Goal: Transaction & Acquisition: Purchase product/service

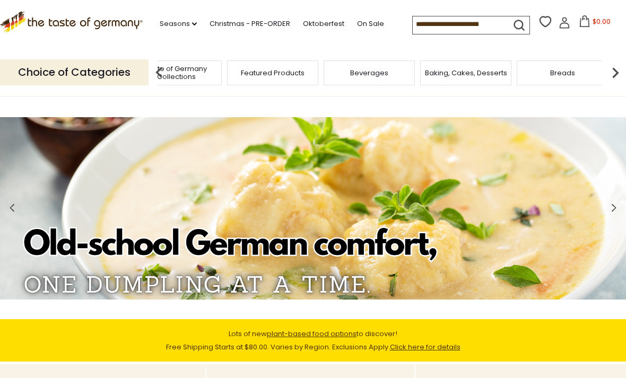
click at [608, 64] on img at bounding box center [615, 72] width 21 height 21
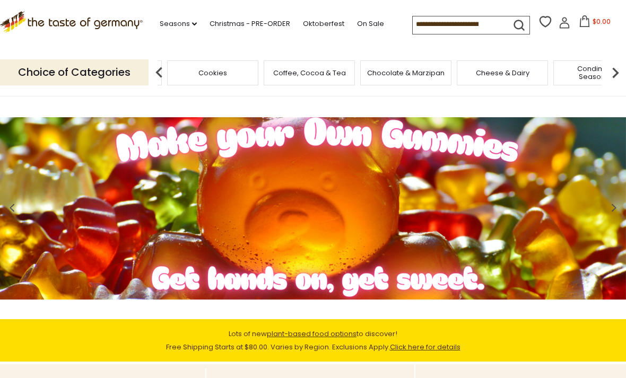
click at [258, 70] on div "Cookies" at bounding box center [212, 72] width 91 height 25
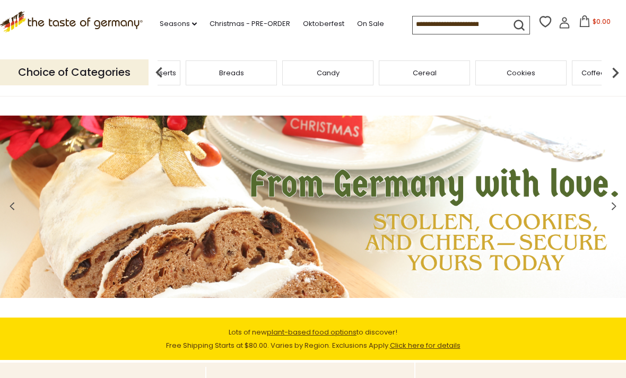
scroll to position [1, 0]
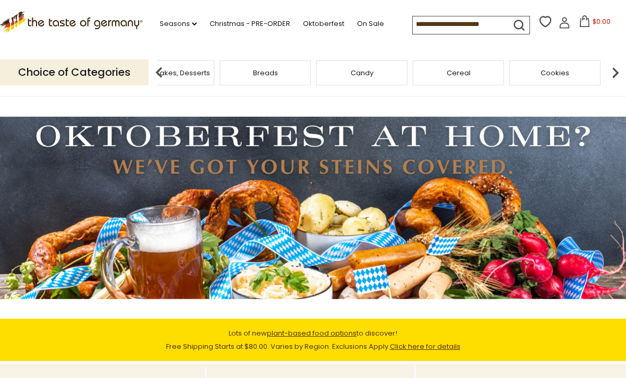
click at [371, 69] on span "Candy" at bounding box center [362, 73] width 23 height 8
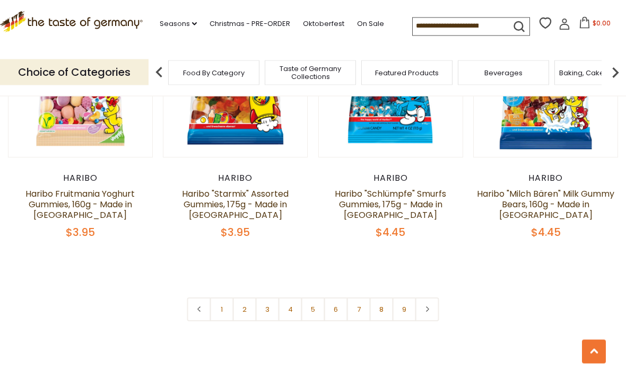
scroll to position [2454, 0]
click at [246, 298] on link "2" at bounding box center [245, 310] width 24 height 24
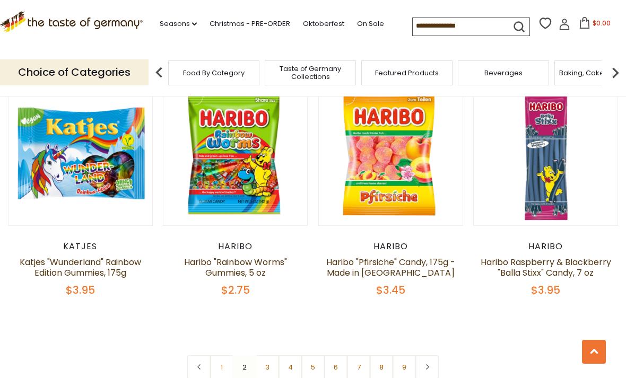
scroll to position [2379, 0]
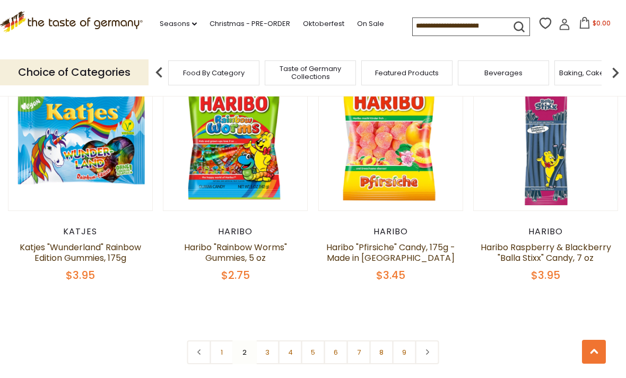
click at [265, 341] on link "3" at bounding box center [268, 353] width 24 height 24
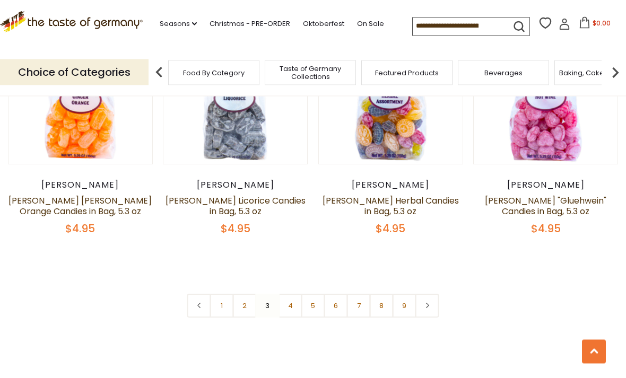
scroll to position [2486, 0]
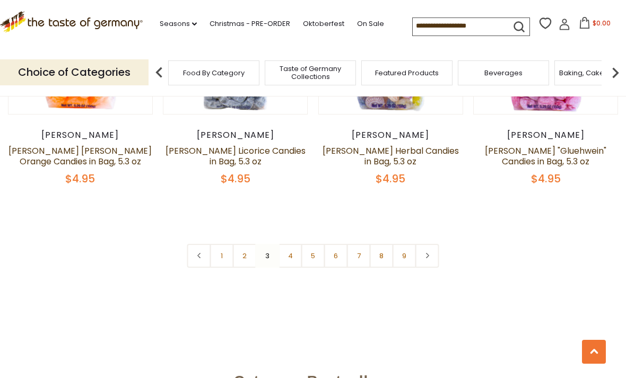
click at [293, 244] on link "4" at bounding box center [291, 256] width 24 height 24
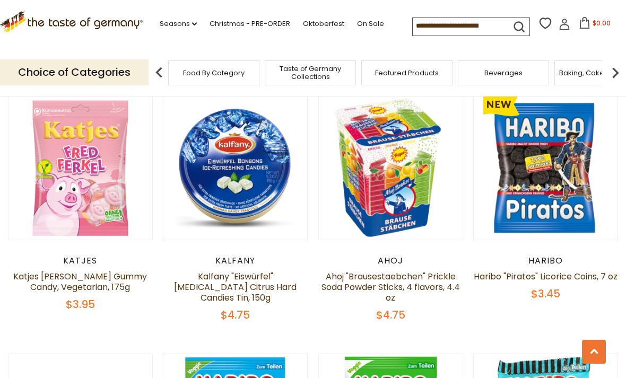
scroll to position [1339, 0]
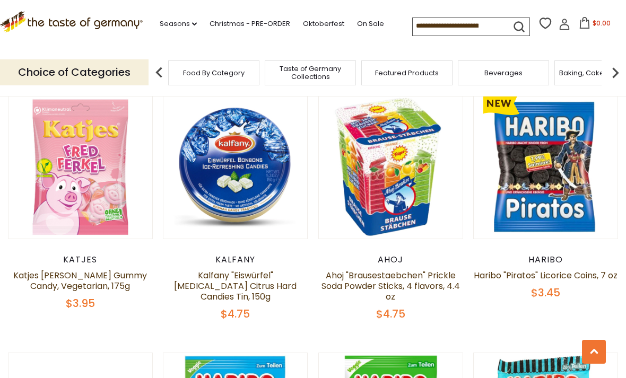
click at [403, 270] on link "Ahoj "Brausestaebchen" Prickle Soda Powder Sticks, 4 flavors, 4.4 oz" at bounding box center [391, 286] width 138 height 33
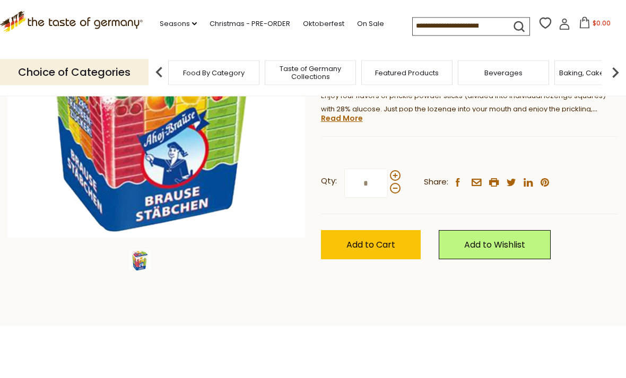
scroll to position [209, 0]
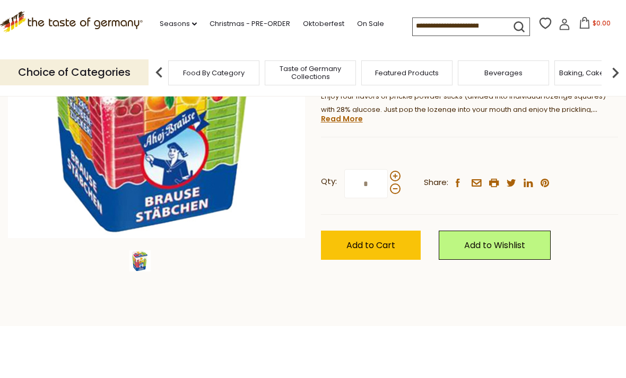
click at [395, 176] on span at bounding box center [395, 176] width 11 height 11
click at [388, 176] on input "*" at bounding box center [366, 183] width 44 height 29
type input "*"
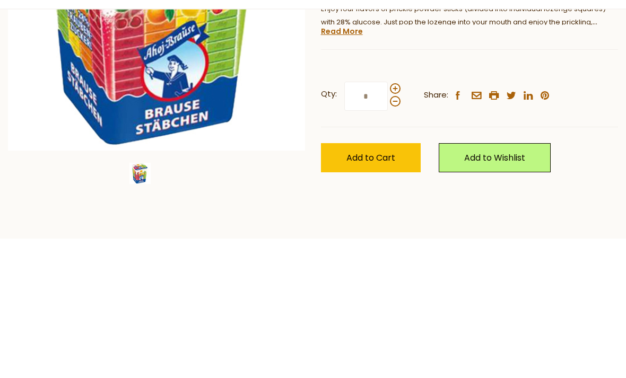
click at [389, 239] on span "Add to Cart" at bounding box center [370, 245] width 49 height 12
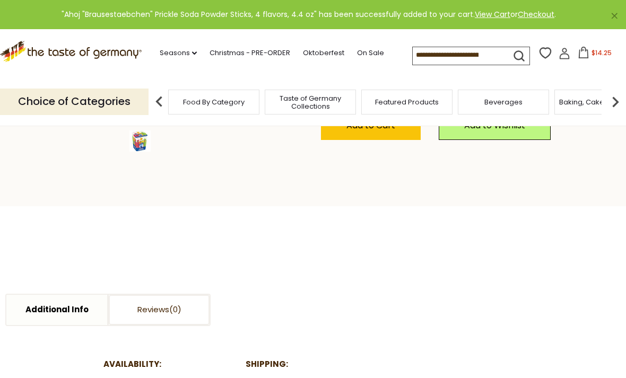
scroll to position [331, 0]
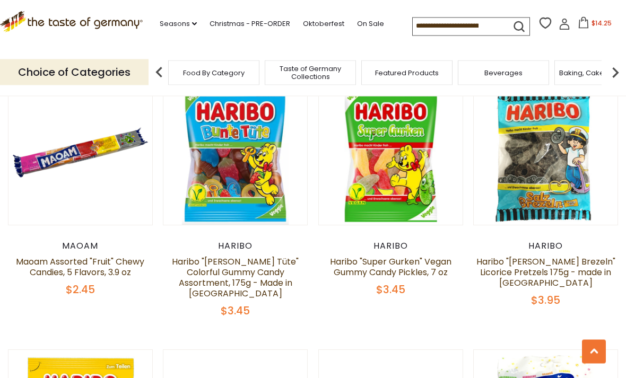
scroll to position [1611, 0]
click at [58, 256] on link "Maoam Assorted "Fruit" Chewy Candies, 5 Flavors, 3.9 oz" at bounding box center [80, 267] width 128 height 23
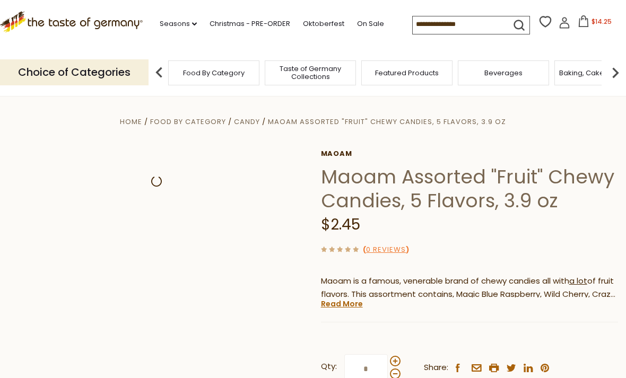
scroll to position [65, 0]
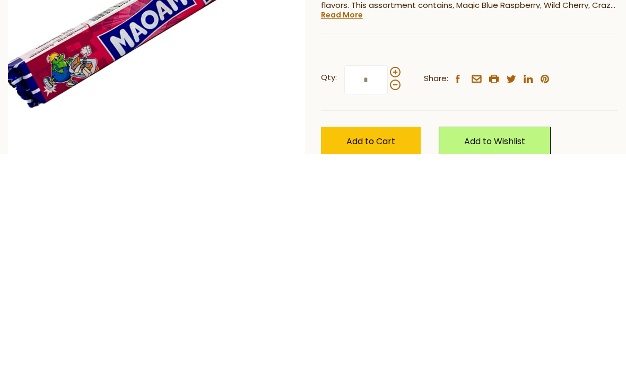
click at [396, 291] on span at bounding box center [395, 296] width 11 height 11
click at [388, 289] on input "*" at bounding box center [366, 303] width 44 height 29
click at [396, 291] on span at bounding box center [395, 296] width 11 height 11
click at [388, 289] on input "*" at bounding box center [366, 303] width 44 height 29
type input "*"
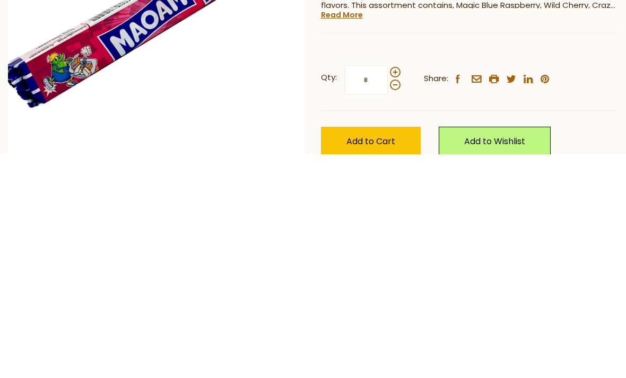
click at [384, 359] on span "Add to Cart" at bounding box center [370, 365] width 49 height 12
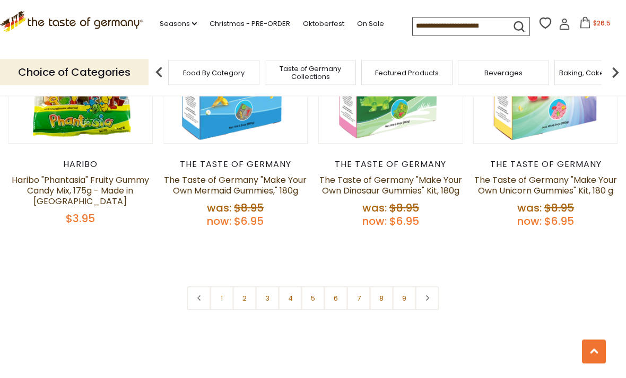
scroll to position [2516, 0]
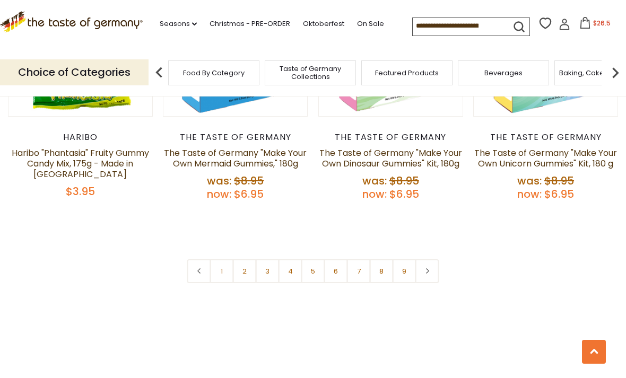
click at [291, 259] on link "4" at bounding box center [291, 271] width 24 height 24
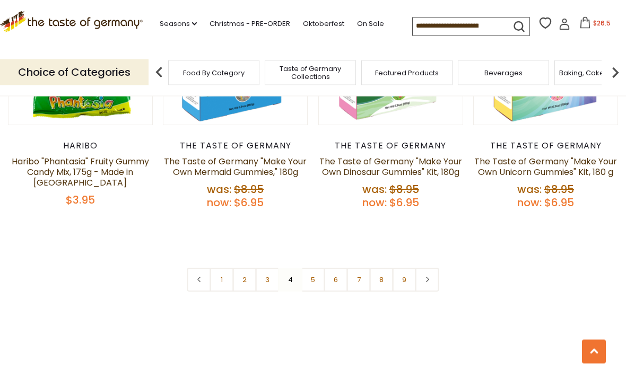
scroll to position [2507, 0]
click at [312, 268] on link "5" at bounding box center [313, 280] width 24 height 24
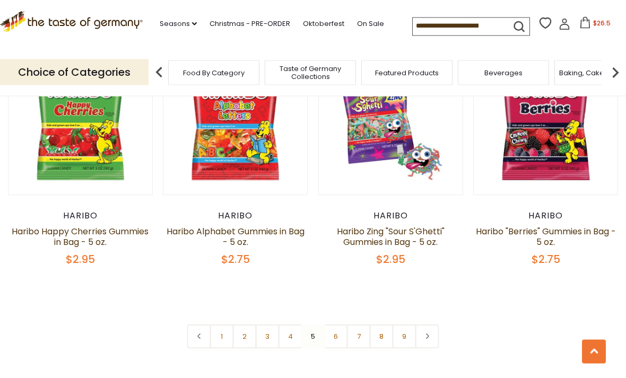
scroll to position [2380, 0]
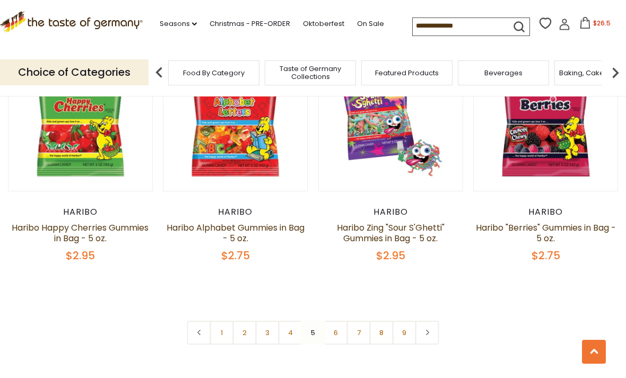
click at [339, 321] on link "6" at bounding box center [336, 333] width 24 height 24
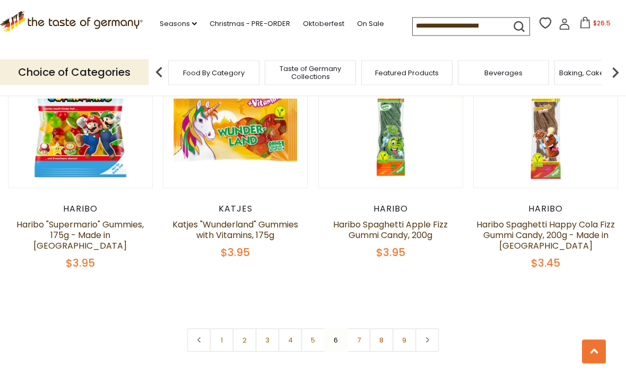
scroll to position [2434, 0]
click at [361, 328] on link "7" at bounding box center [359, 340] width 24 height 24
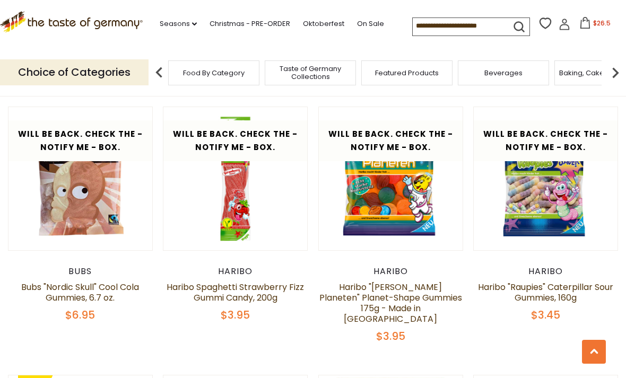
scroll to position [1283, 0]
